Goal: Information Seeking & Learning: Learn about a topic

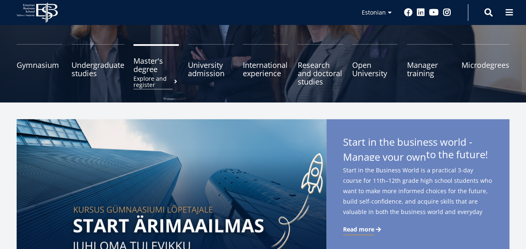
click at [150, 69] on font "Master's degree" at bounding box center [149, 65] width 30 height 18
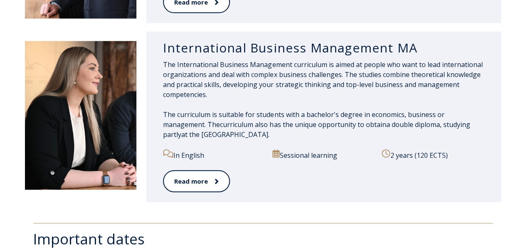
scroll to position [904, 0]
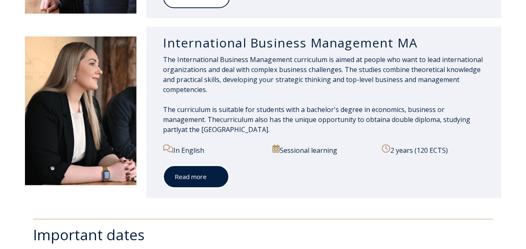
click at [195, 173] on font "Read more" at bounding box center [191, 176] width 32 height 8
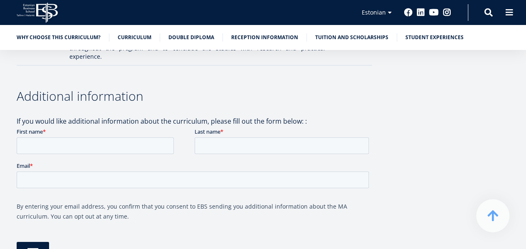
scroll to position [1321, 0]
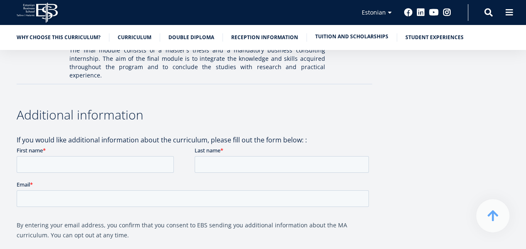
click at [343, 36] on font "Tuition and scholarships" at bounding box center [351, 36] width 73 height 7
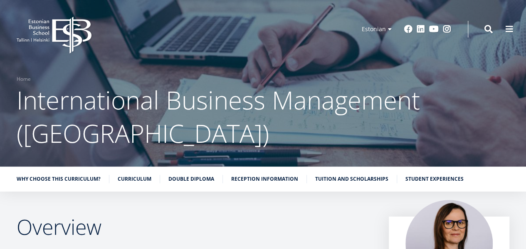
scroll to position [1321, 0]
